Goal: Information Seeking & Learning: Learn about a topic

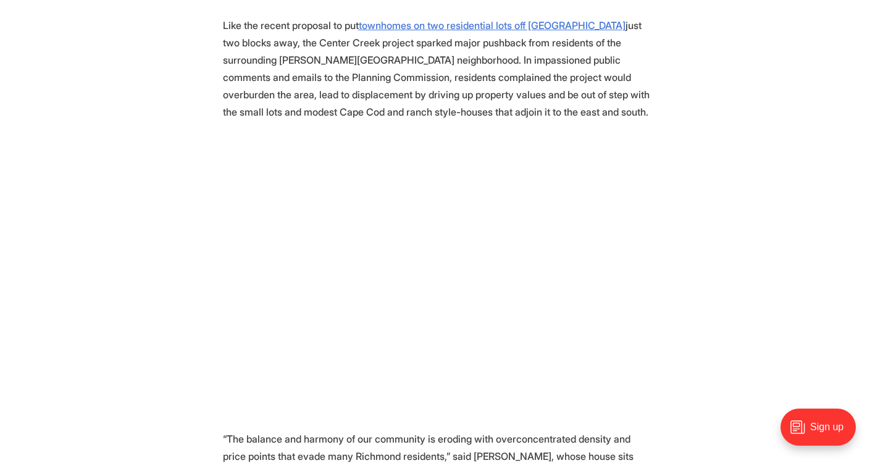
scroll to position [750, 0]
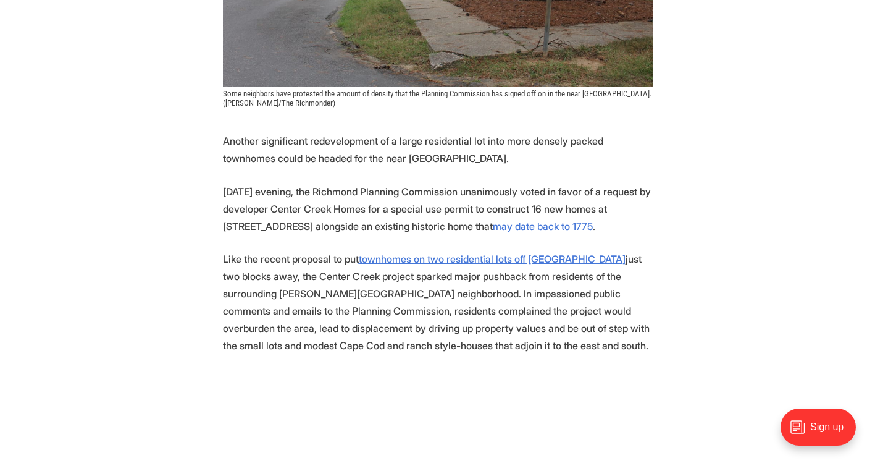
scroll to position [492, 0]
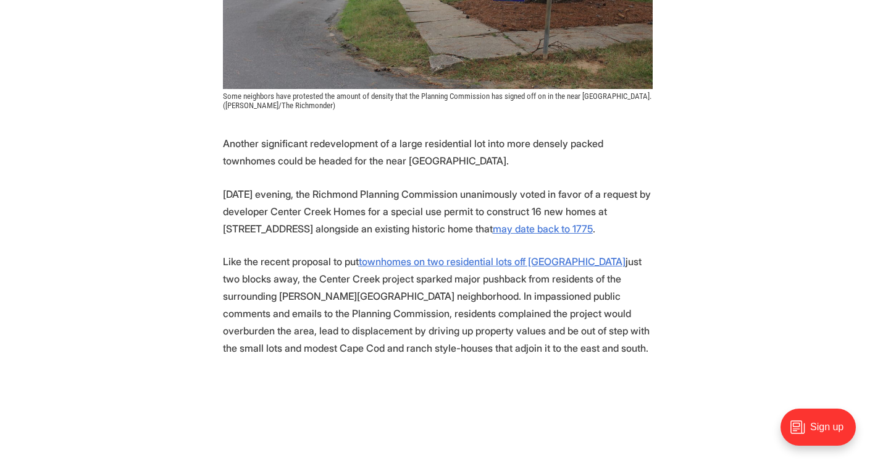
drag, startPoint x: 225, startPoint y: 230, endPoint x: 694, endPoint y: 268, distance: 470.4
copy p "[DATE] evening, the Richmond Planning Commission unanimously voted in favor of …"
click at [576, 235] on u "may date back to 1775" at bounding box center [543, 228] width 100 height 12
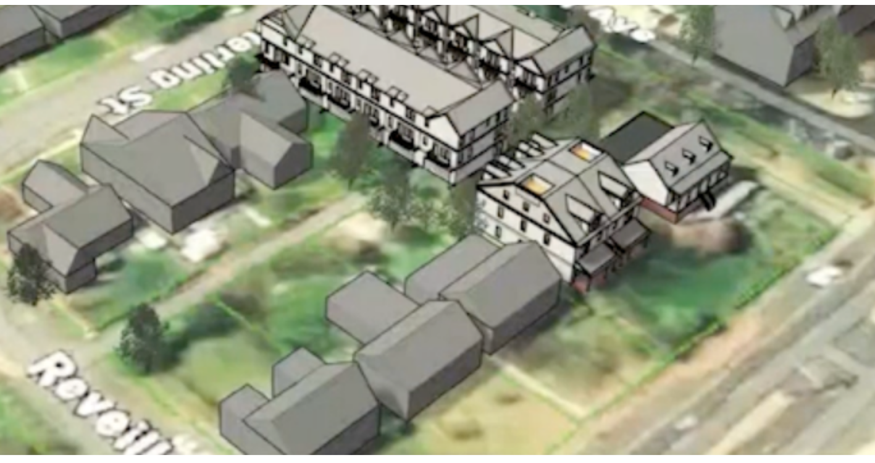
scroll to position [1189, 0]
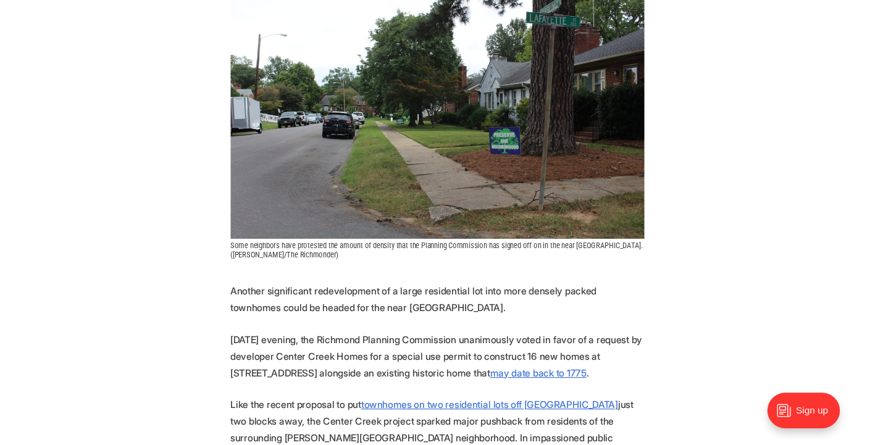
scroll to position [445, 0]
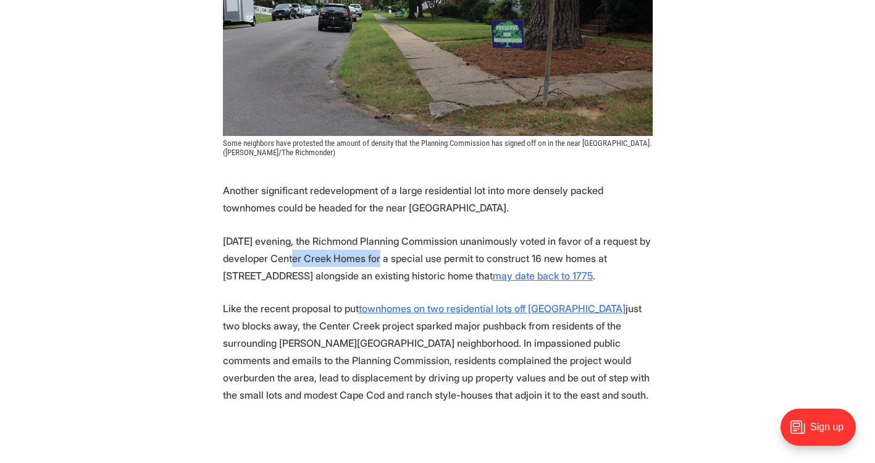
drag, startPoint x: 326, startPoint y: 294, endPoint x: 423, endPoint y: 297, distance: 97.0
click at [423, 284] on p "[DATE] evening, the Richmond Planning Commission unanimously voted in favor of …" at bounding box center [438, 258] width 430 height 52
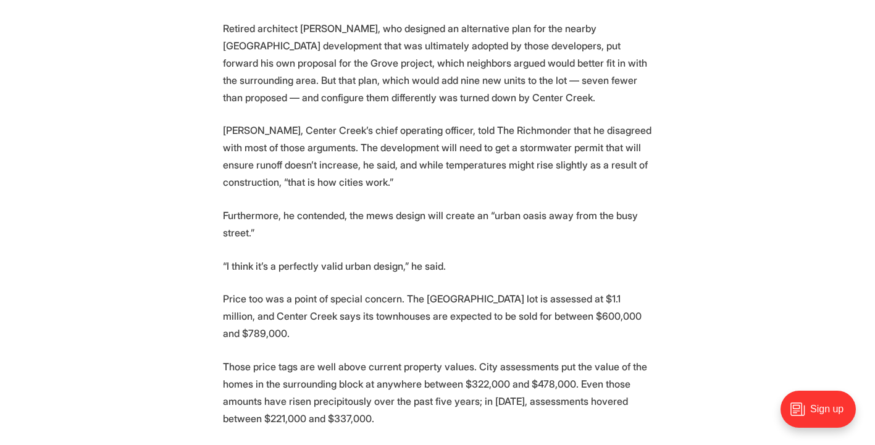
scroll to position [3339, 0]
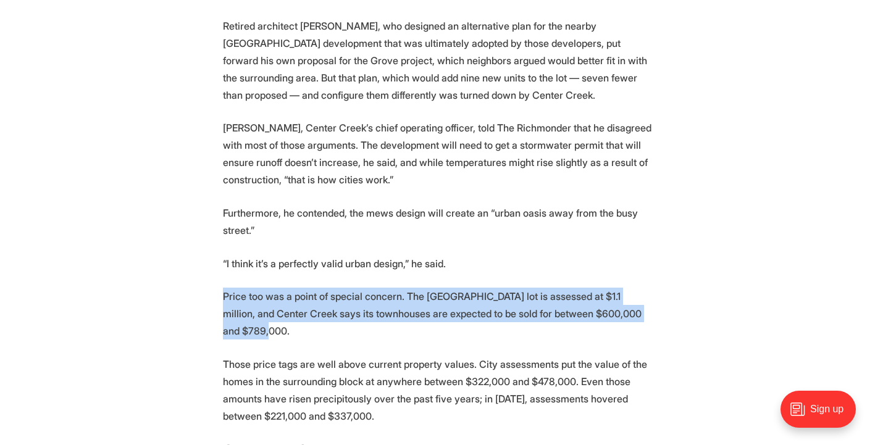
drag, startPoint x: 223, startPoint y: 347, endPoint x: 284, endPoint y: 385, distance: 71.6
click at [284, 340] on p "Price too was a point of special concern. The [GEOGRAPHIC_DATA] lot is assessed…" at bounding box center [438, 314] width 430 height 52
copy p "Price too was a point of special concern. The [GEOGRAPHIC_DATA] lot is assessed…"
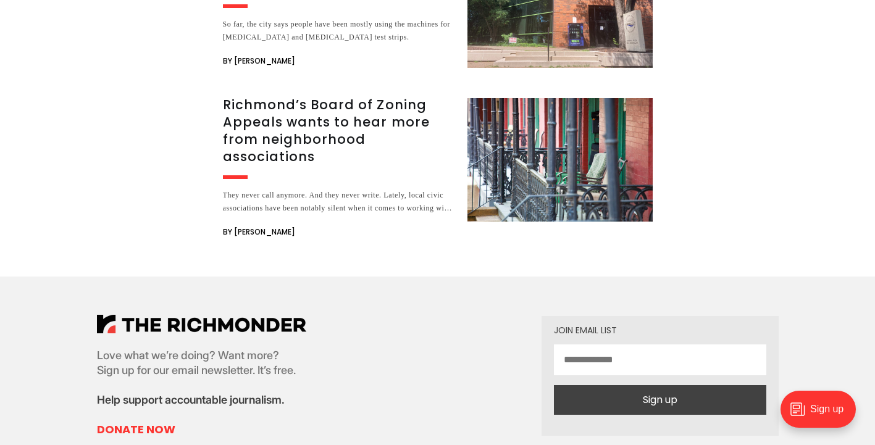
scroll to position [5133, 0]
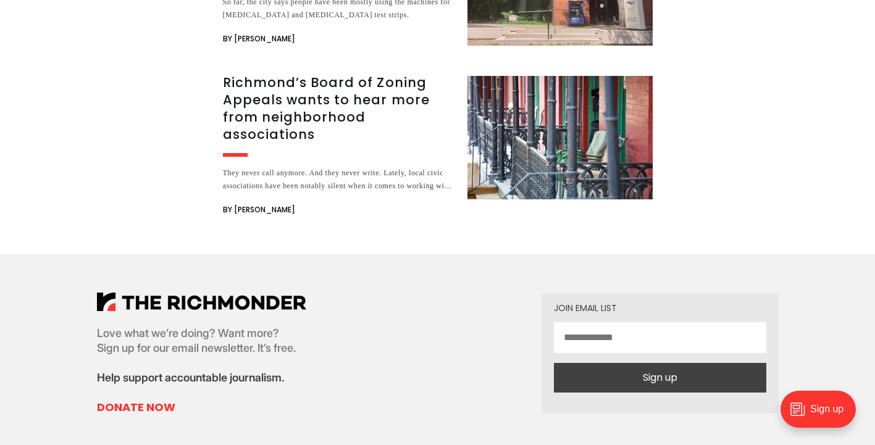
click at [295, 143] on h3 "Richmond’s Board of Zoning Appeals wants to hear more from neighborhood associa…" at bounding box center [338, 108] width 230 height 69
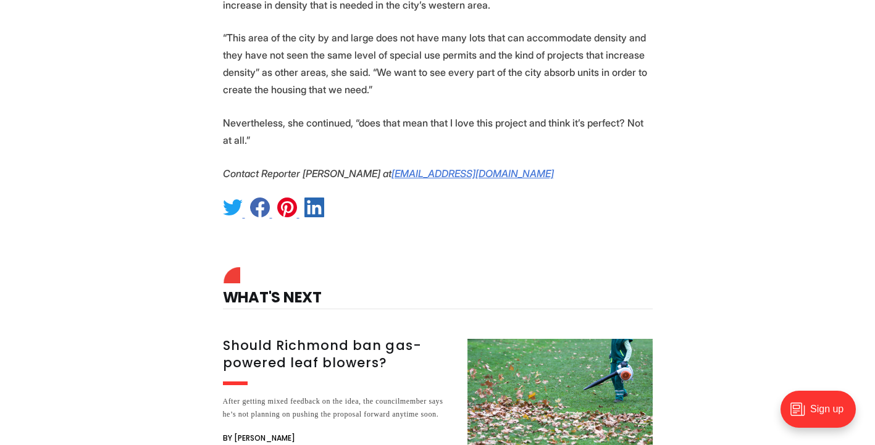
scroll to position [4415, 0]
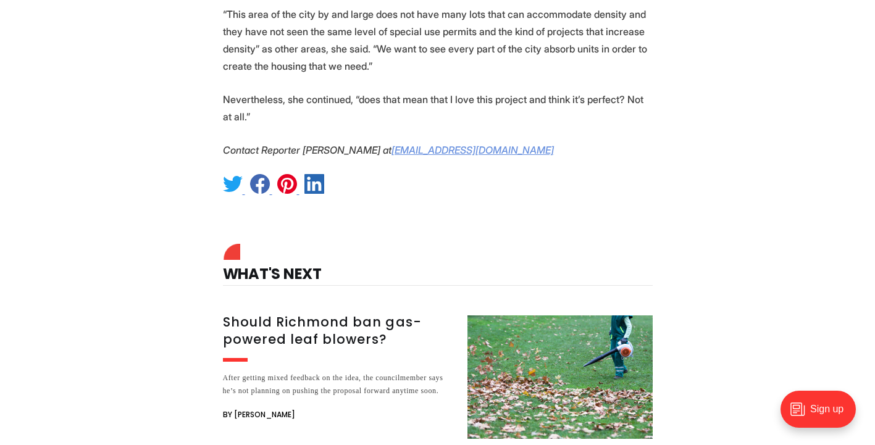
click at [468, 156] on em "[EMAIL_ADDRESS][DOMAIN_NAME]" at bounding box center [473, 150] width 162 height 12
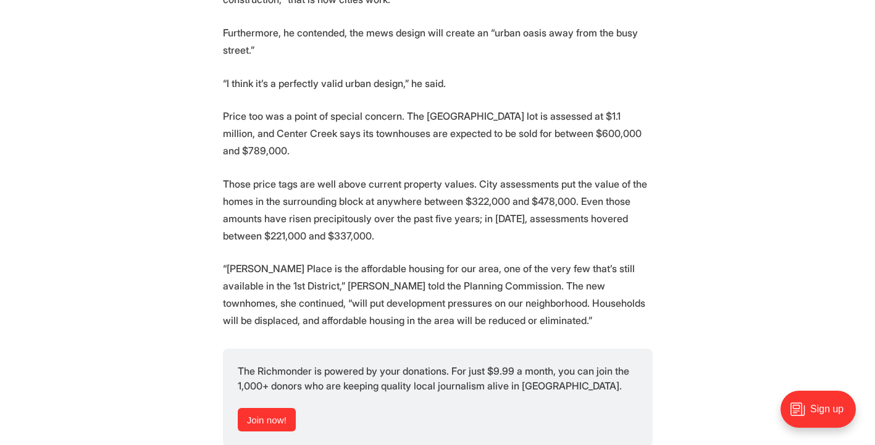
scroll to position [3610, 0]
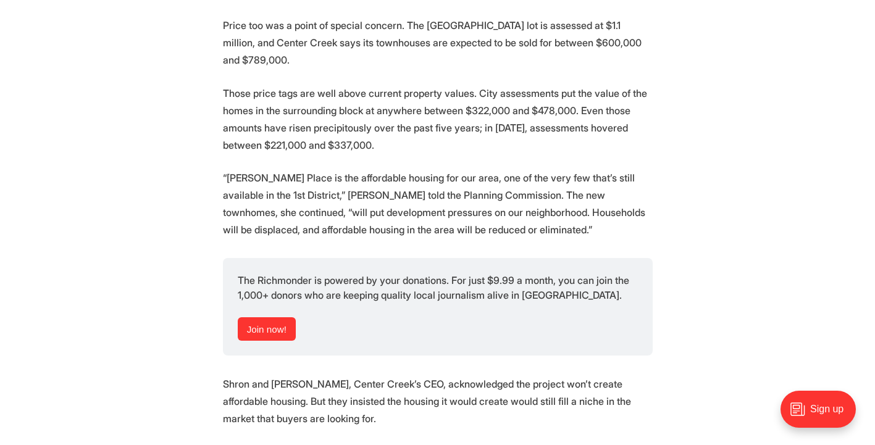
click at [245, 69] on p "Price too was a point of special concern. The [GEOGRAPHIC_DATA] lot is assessed…" at bounding box center [438, 43] width 430 height 52
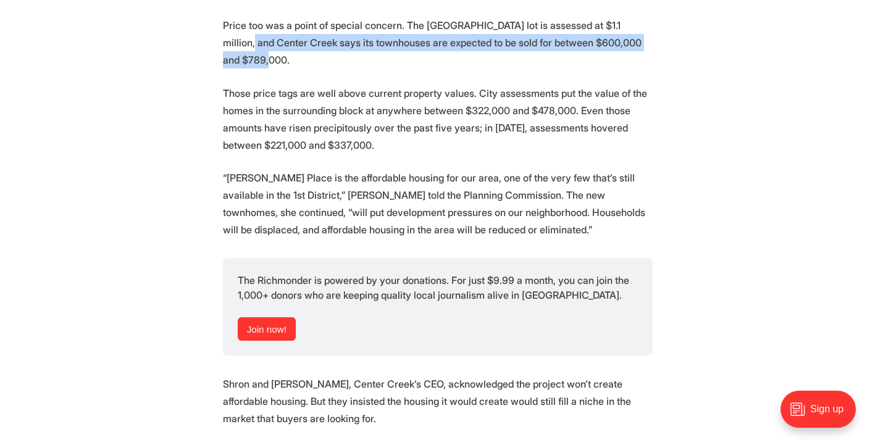
drag, startPoint x: 244, startPoint y: 99, endPoint x: 305, endPoint y: 123, distance: 65.2
copy p "Center Creek says its townhouses are expected to be sold for between $600,000 a…"
